Goal: Information Seeking & Learning: Check status

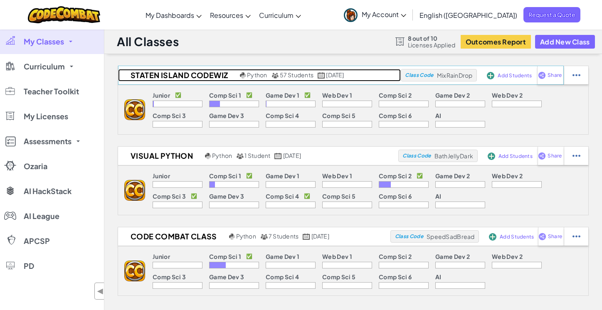
click at [201, 74] on h2 "Staten Island CodeWiz" at bounding box center [178, 75] width 120 height 12
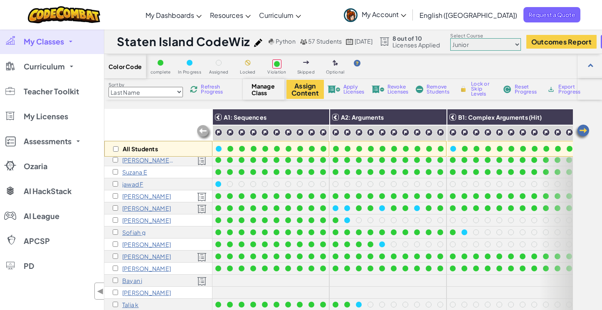
scroll to position [310, 0]
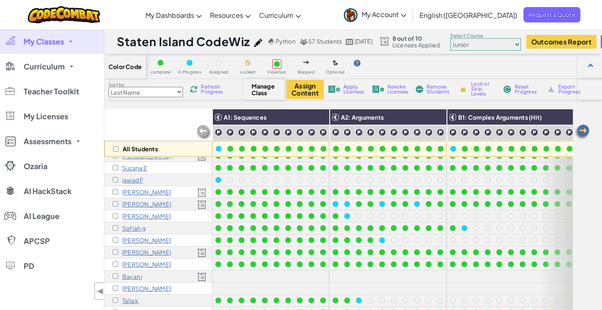
click at [139, 253] on p "[PERSON_NAME]" at bounding box center [146, 252] width 49 height 7
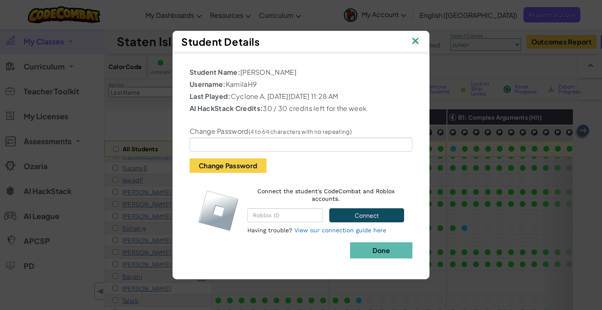
click at [421, 37] on div "Student Details" at bounding box center [301, 42] width 257 height 22
click at [419, 37] on img at bounding box center [415, 41] width 11 height 12
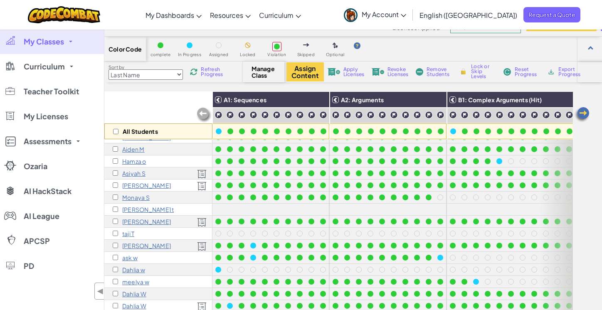
scroll to position [38, 0]
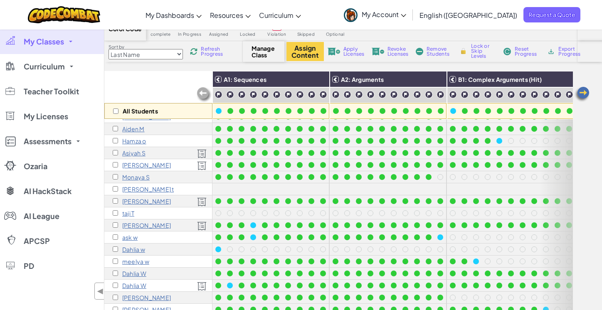
click at [138, 226] on p "[PERSON_NAME]" at bounding box center [146, 225] width 49 height 7
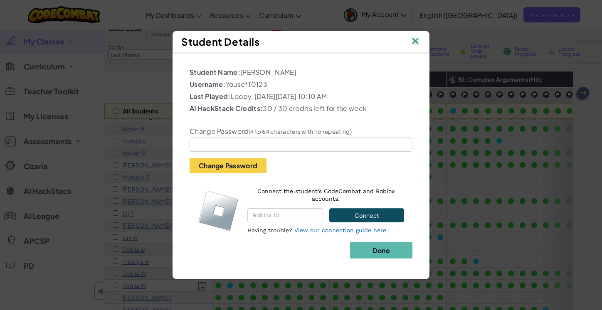
click at [417, 42] on img at bounding box center [415, 41] width 11 height 12
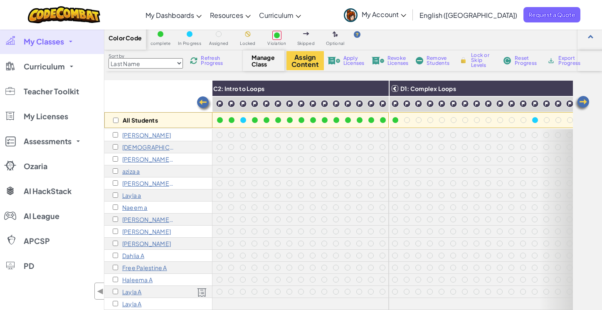
scroll to position [0, 0]
